Goal: Communication & Community: Answer question/provide support

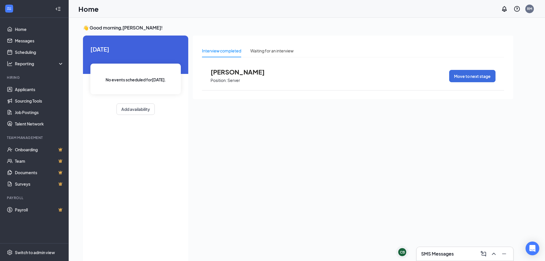
click at [428, 252] on h3 "SMS Messages" at bounding box center [437, 253] width 33 height 6
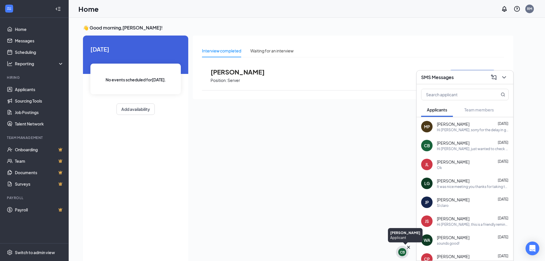
click at [404, 250] on div "CB" at bounding box center [402, 252] width 8 height 8
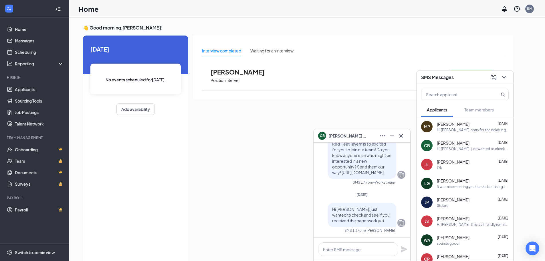
click at [504, 72] on div "SMS Messages" at bounding box center [464, 77] width 97 height 14
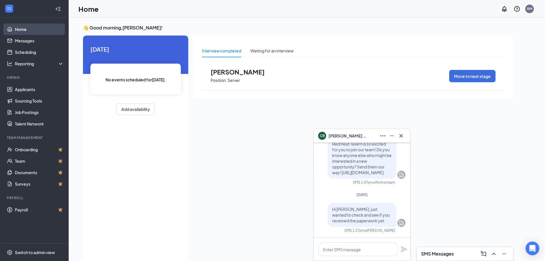
click at [15, 31] on link "Home" at bounding box center [39, 28] width 49 height 11
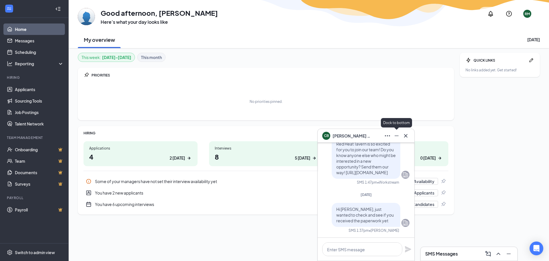
click at [396, 136] on icon "Minimize" at bounding box center [396, 135] width 7 height 7
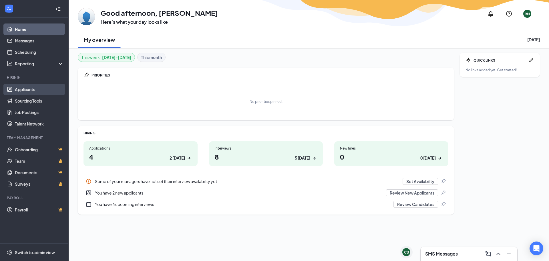
click at [21, 90] on link "Applicants" at bounding box center [39, 89] width 49 height 11
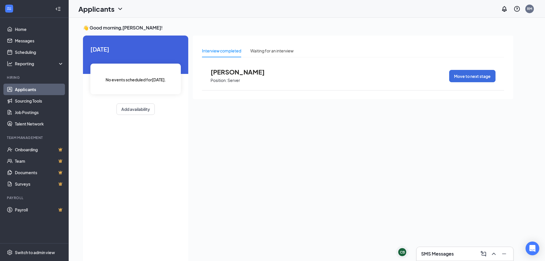
click at [30, 88] on link "Applicants" at bounding box center [39, 89] width 49 height 11
click at [26, 39] on link "Messages" at bounding box center [39, 40] width 49 height 11
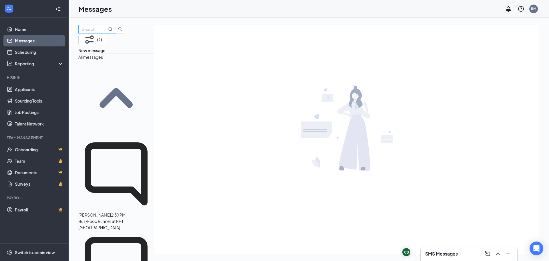
click at [86, 31] on input "text" at bounding box center [94, 29] width 25 height 6
type input "abbie"
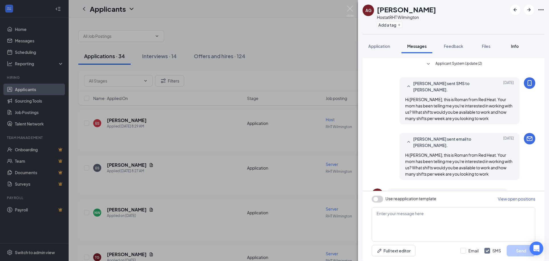
click at [514, 48] on span "Info" at bounding box center [515, 45] width 8 height 5
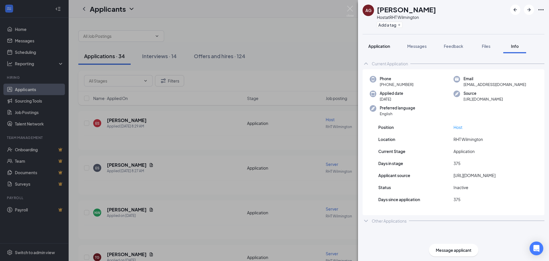
click at [378, 45] on span "Application" at bounding box center [379, 45] width 22 height 5
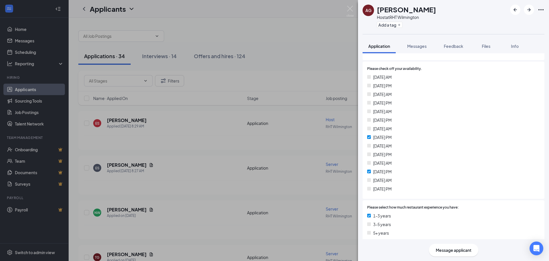
scroll to position [172, 0]
click at [458, 249] on span "Message applicant" at bounding box center [454, 250] width 36 height 6
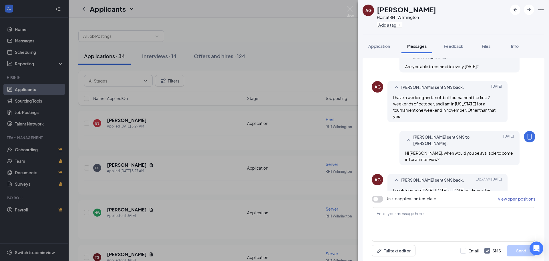
scroll to position [248, 0]
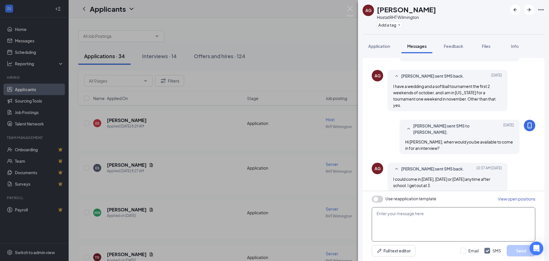
click at [408, 216] on textarea at bounding box center [454, 224] width 164 height 34
type textarea "Lets do [DATE] at 2pm?"
click at [519, 249] on button "Send" at bounding box center [521, 250] width 29 height 11
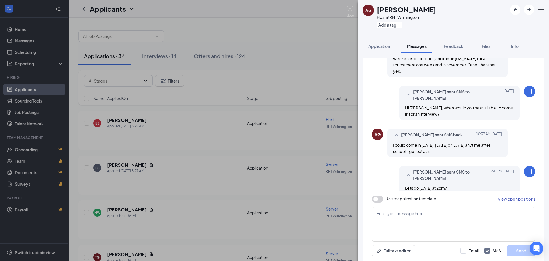
scroll to position [284, 0]
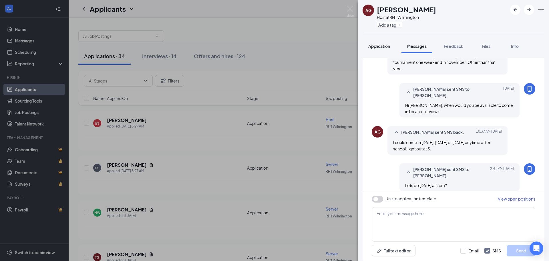
click at [381, 47] on span "Application" at bounding box center [379, 45] width 22 height 5
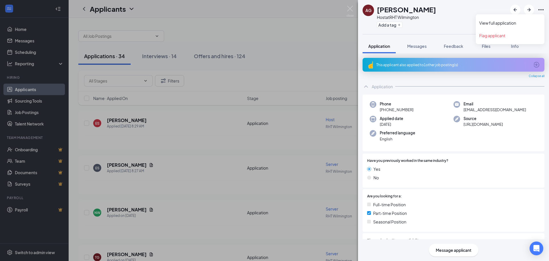
click at [542, 9] on icon "Ellipses" at bounding box center [541, 9] width 7 height 7
click at [515, 23] on link "View full application" at bounding box center [510, 23] width 62 height 6
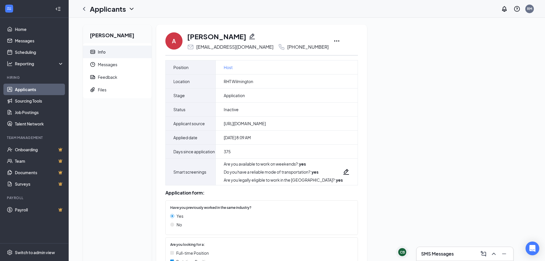
click at [333, 38] on icon "Ellipses" at bounding box center [336, 40] width 7 height 7
click at [331, 146] on p "Print applicant" at bounding box center [334, 146] width 49 height 6
